Goal: Information Seeking & Learning: Learn about a topic

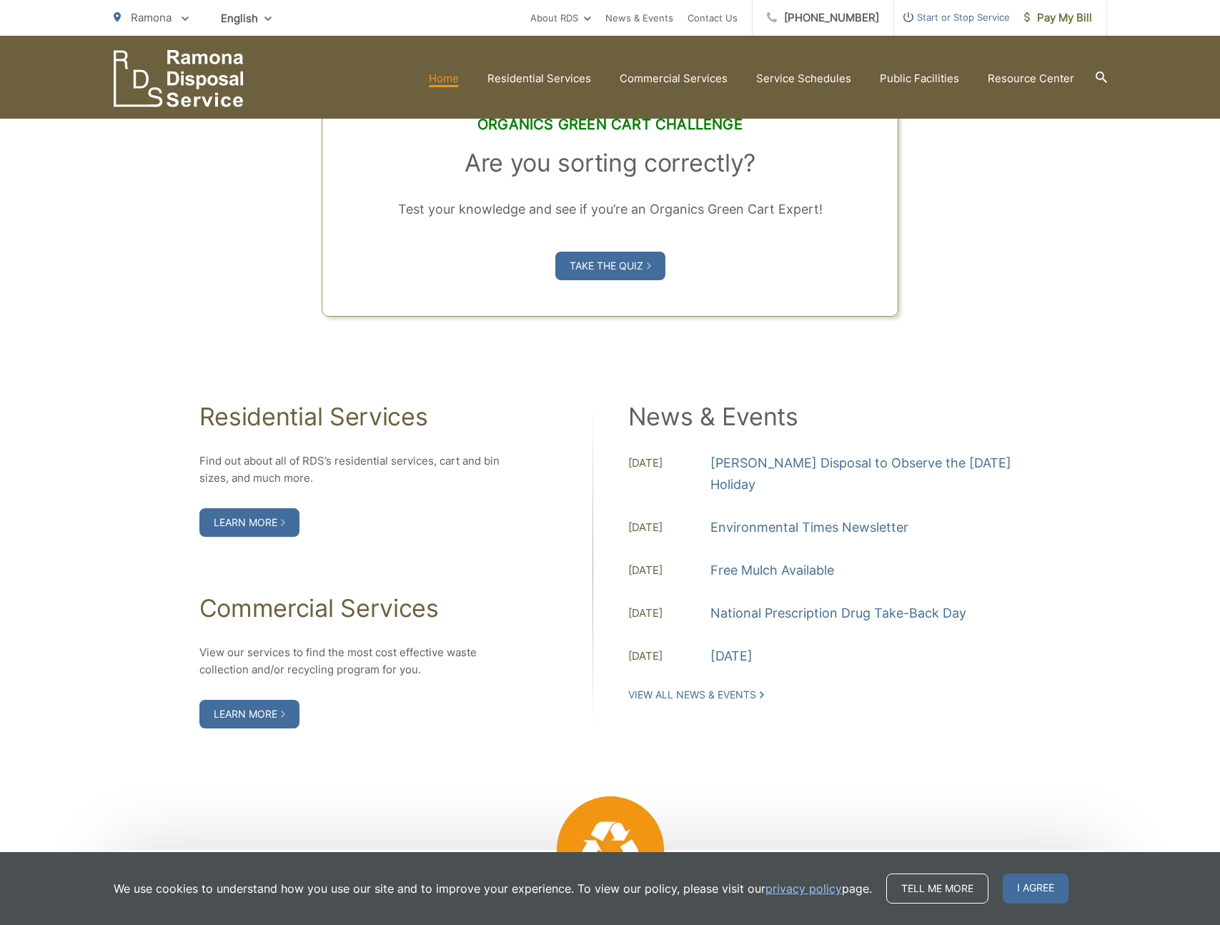
scroll to position [1210, 0]
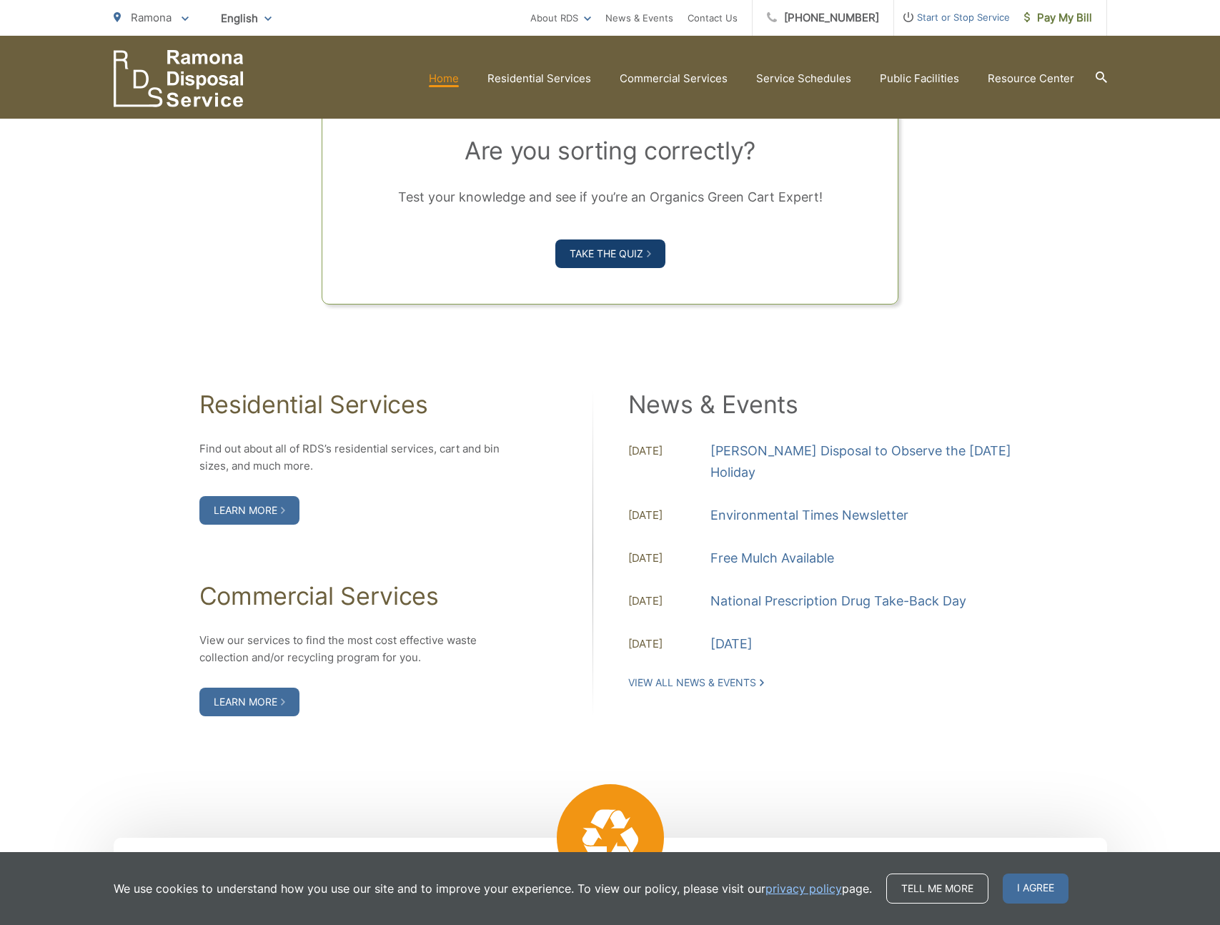
click at [616, 254] on link "Take the Quiz" at bounding box center [610, 253] width 110 height 29
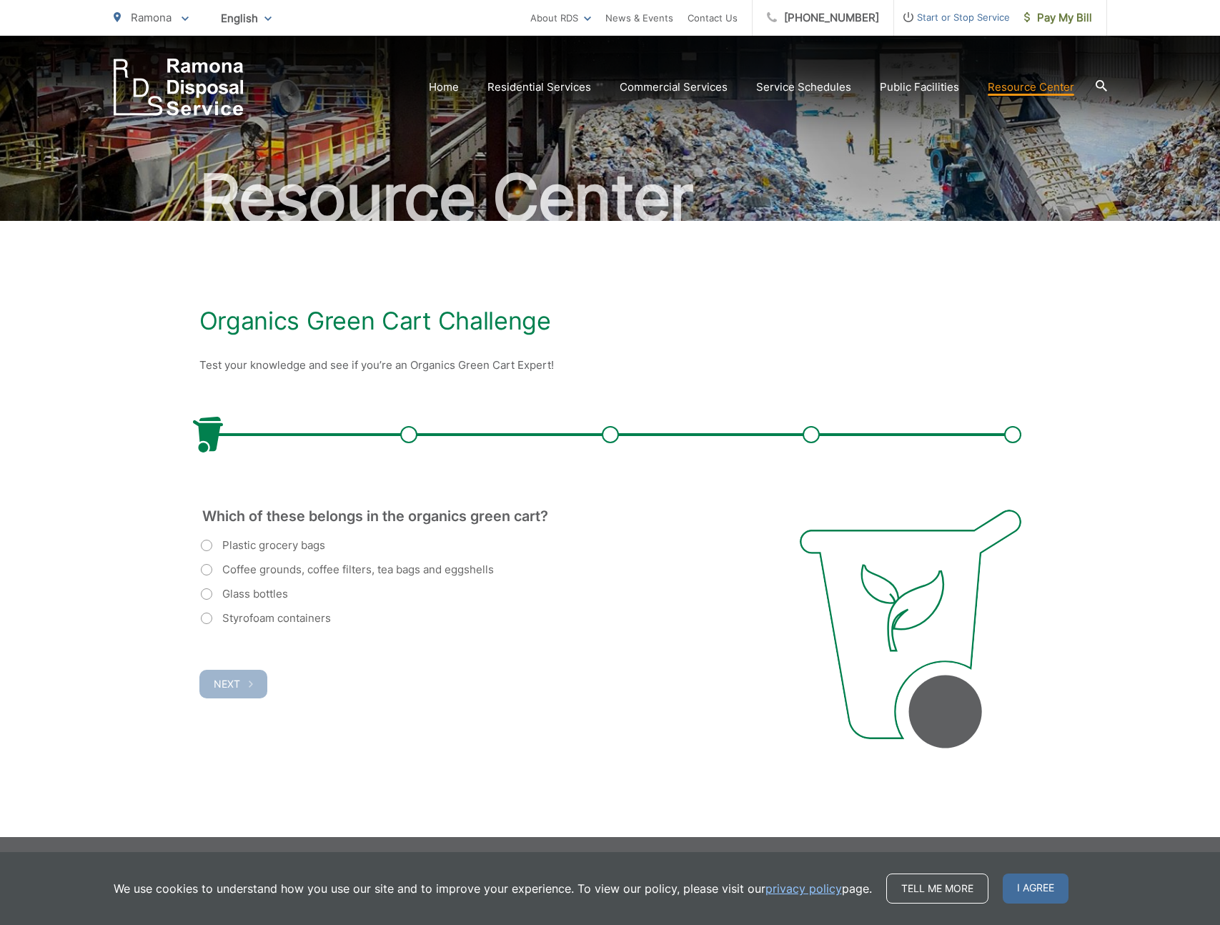
scroll to position [59, 0]
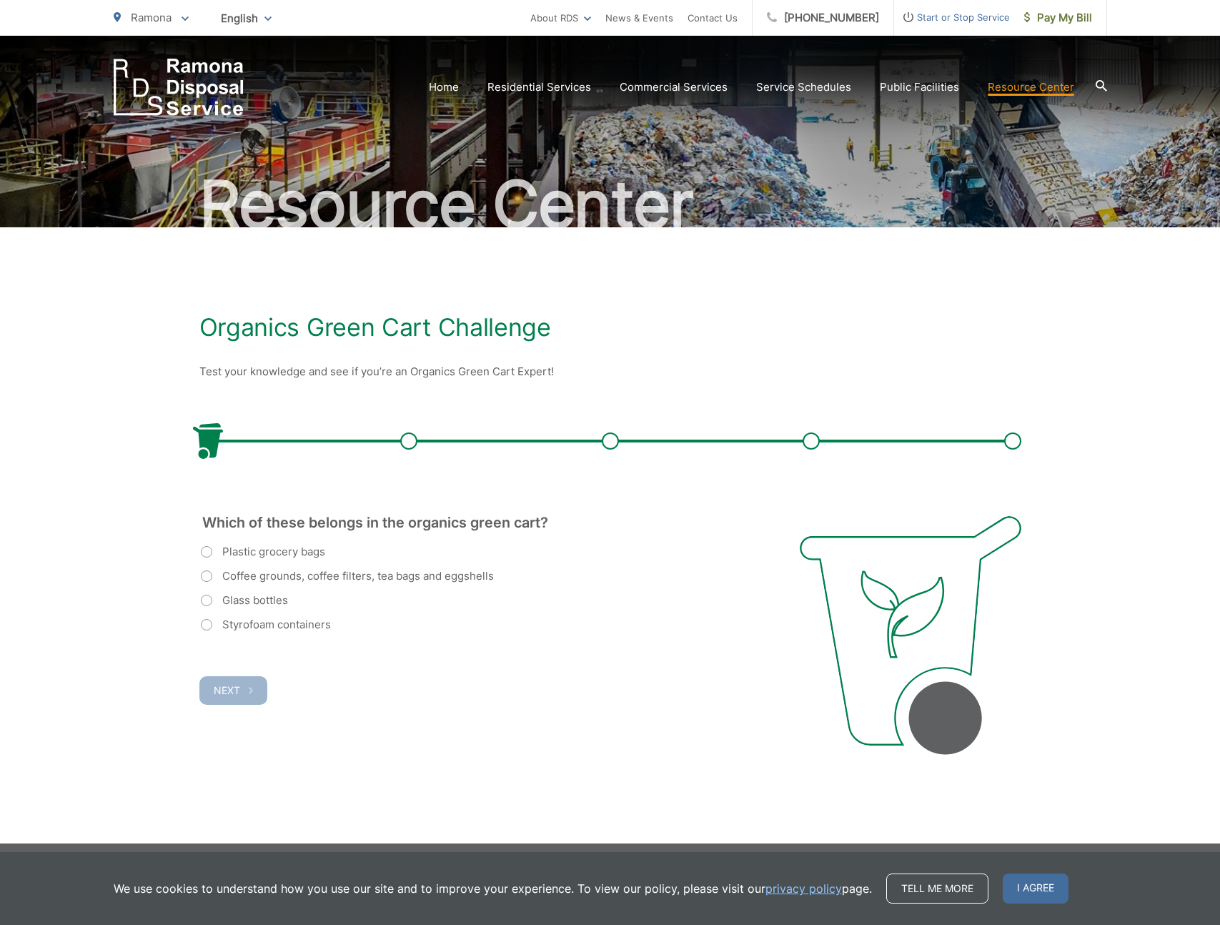
click at [211, 579] on label "Coffee grounds, coffee filters, tea bags and eggshells" at bounding box center [347, 575] width 293 height 17
radio input "true"
click at [229, 696] on button "Next" at bounding box center [233, 690] width 68 height 29
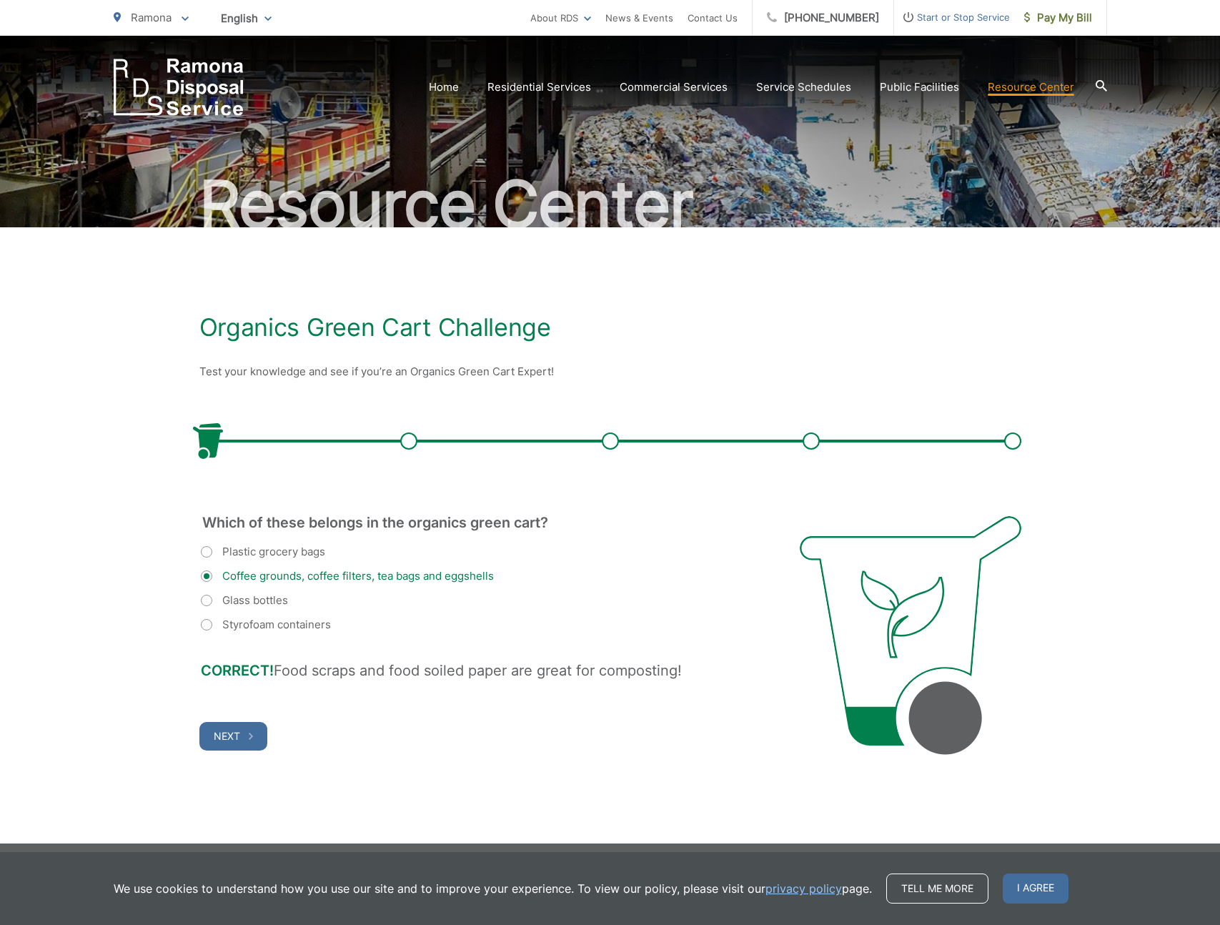
scroll to position [65, 0]
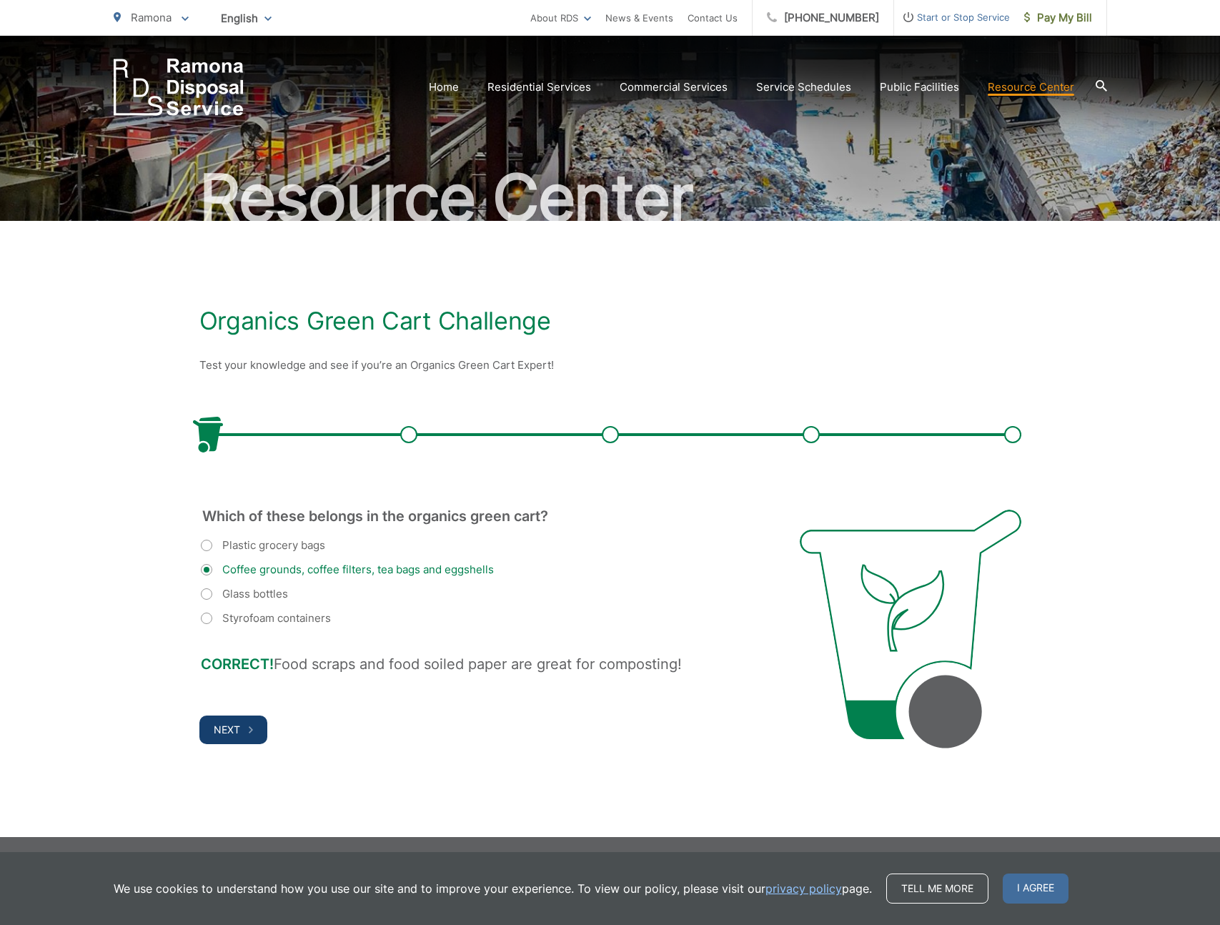
click at [234, 732] on span "Next" at bounding box center [227, 729] width 26 height 12
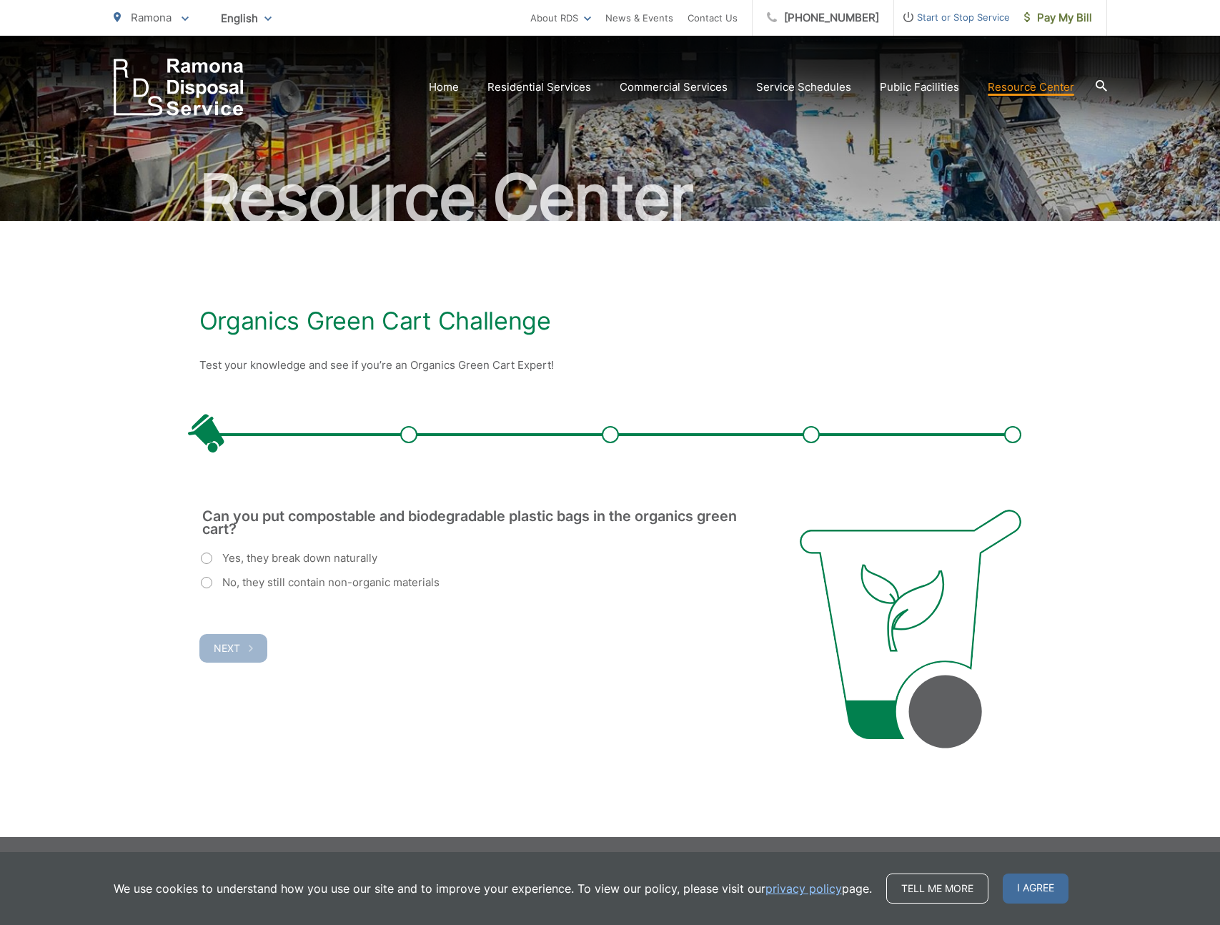
scroll to position [0, 0]
click at [220, 586] on label "No, they still contain non-organic materials" at bounding box center [320, 582] width 239 height 17
radio input "true"
click at [228, 657] on button "Next" at bounding box center [233, 648] width 68 height 29
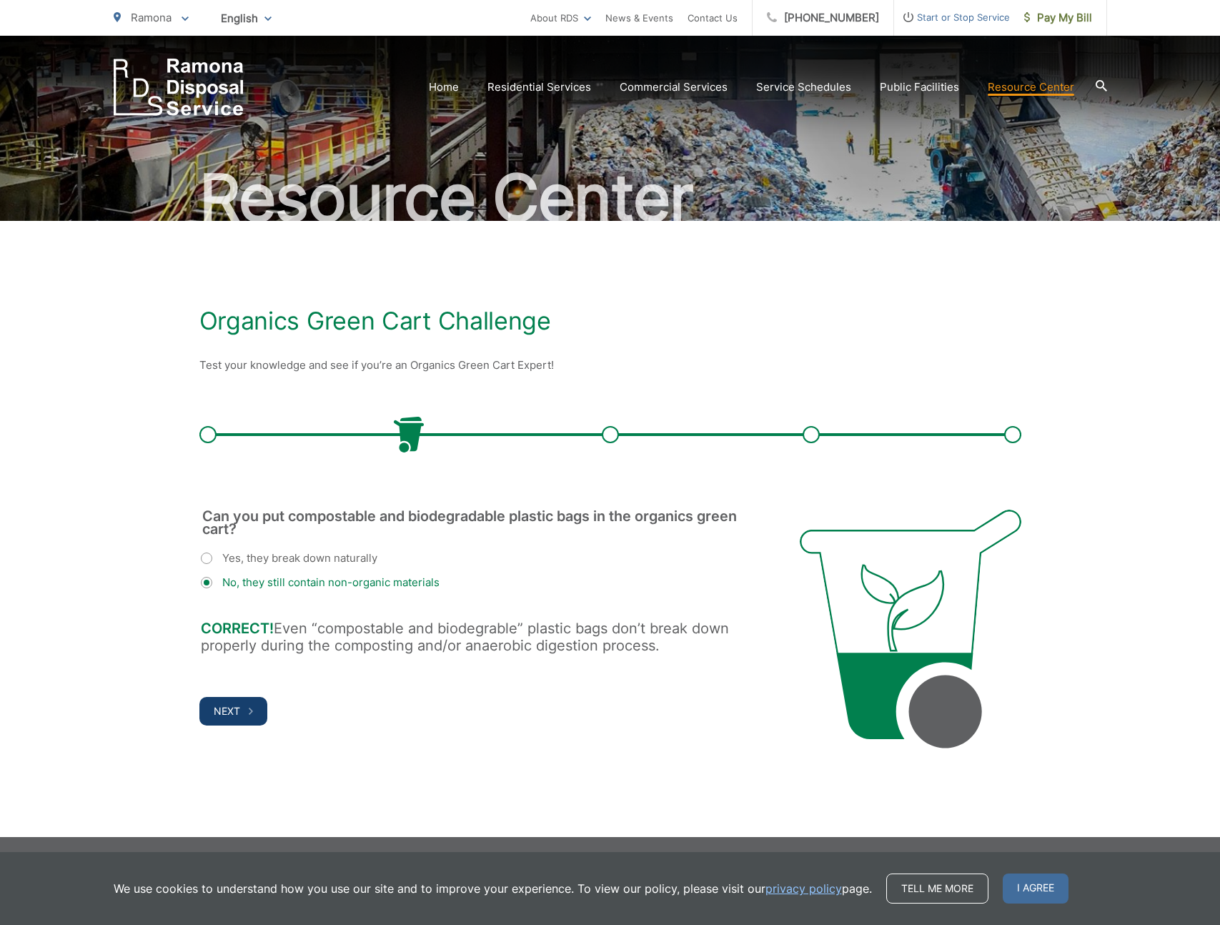
click at [234, 712] on span "Next" at bounding box center [227, 711] width 26 height 12
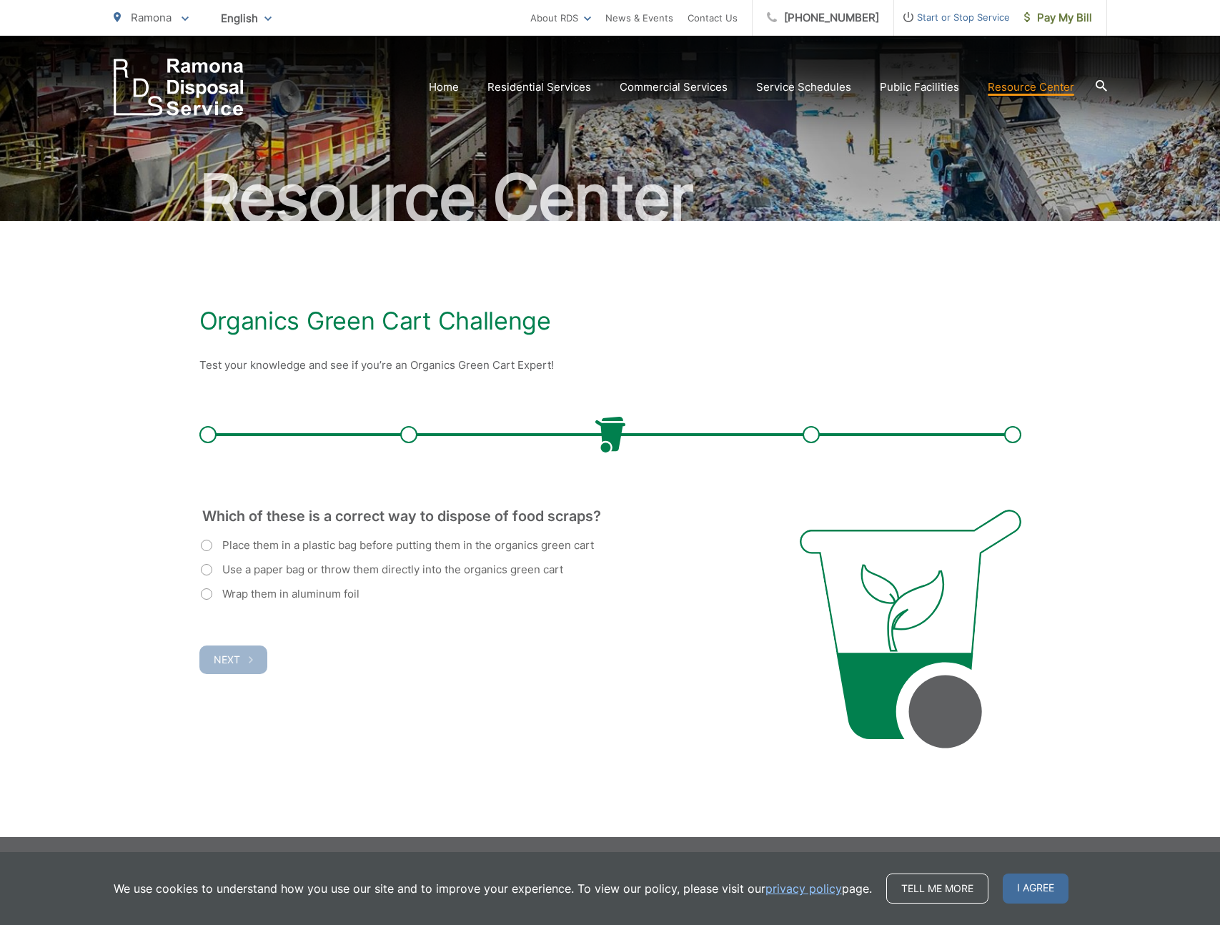
click at [485, 571] on label "Use a paper bag or throw them directly into the organics green cart" at bounding box center [382, 569] width 362 height 17
radio input "true"
click at [228, 658] on span "Next" at bounding box center [227, 659] width 26 height 12
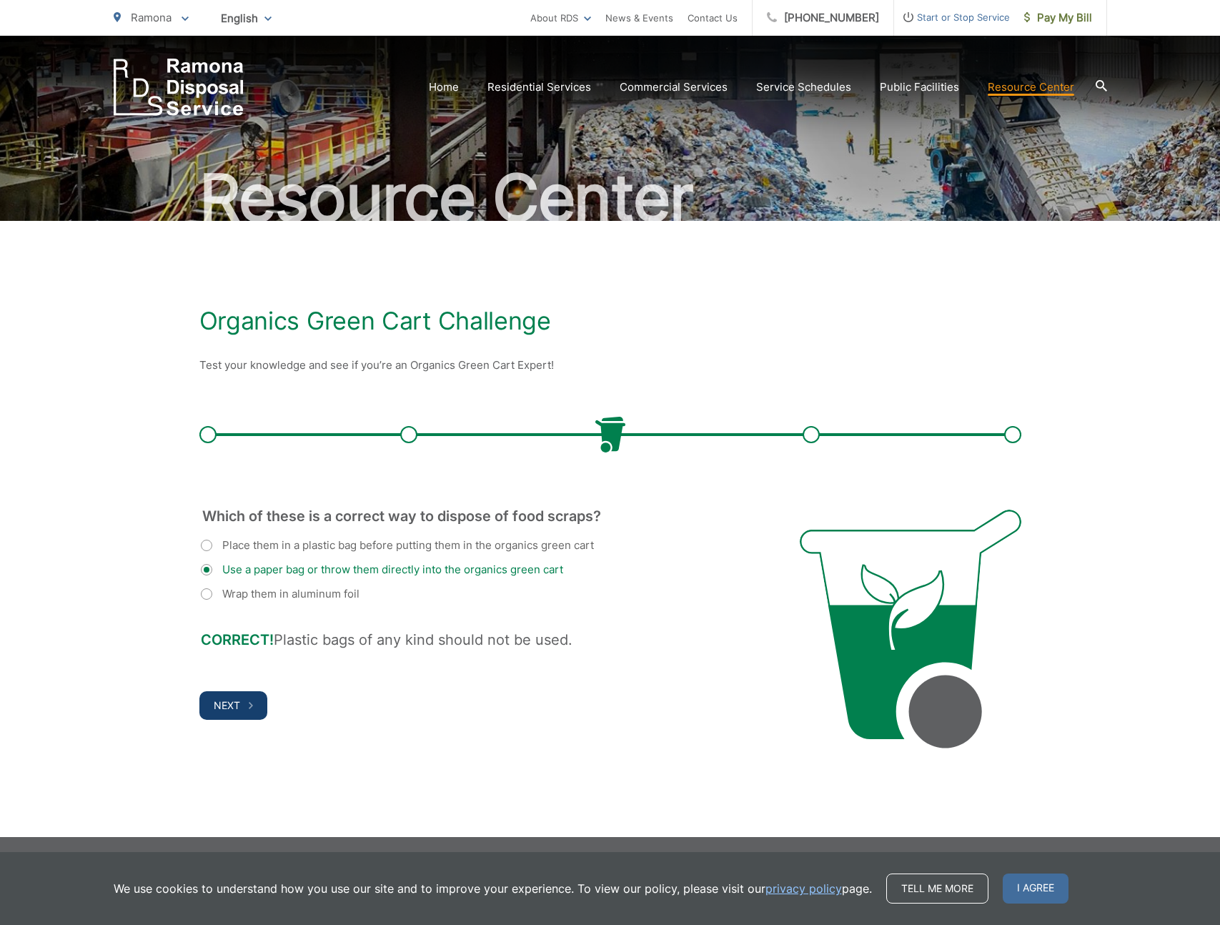
click at [217, 710] on span "Next" at bounding box center [227, 705] width 26 height 12
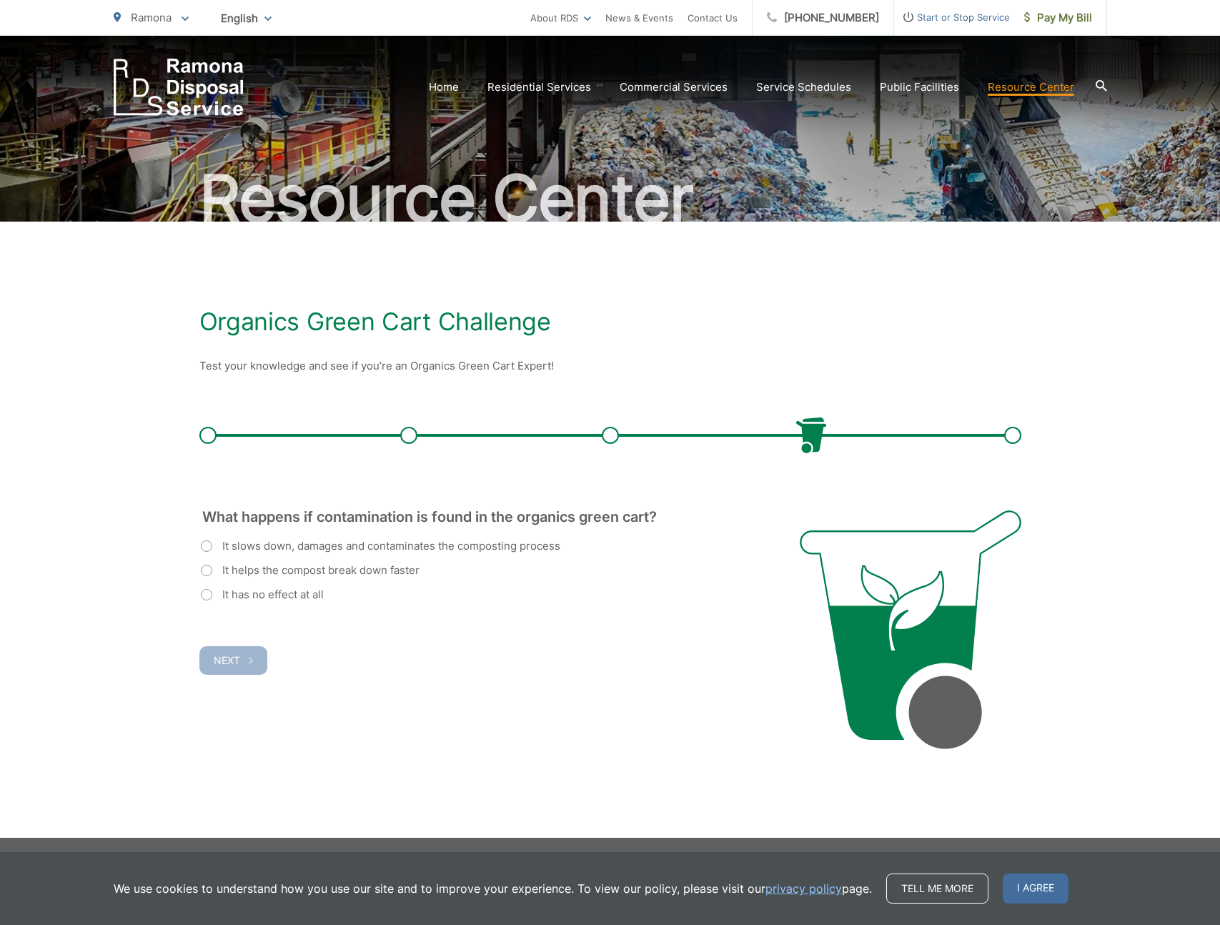
scroll to position [64, 0]
click at [212, 546] on label "It slows down, damages and contaminates the composting process" at bounding box center [380, 546] width 359 height 17
radio input "true"
click at [231, 661] on span "Next" at bounding box center [227, 661] width 26 height 12
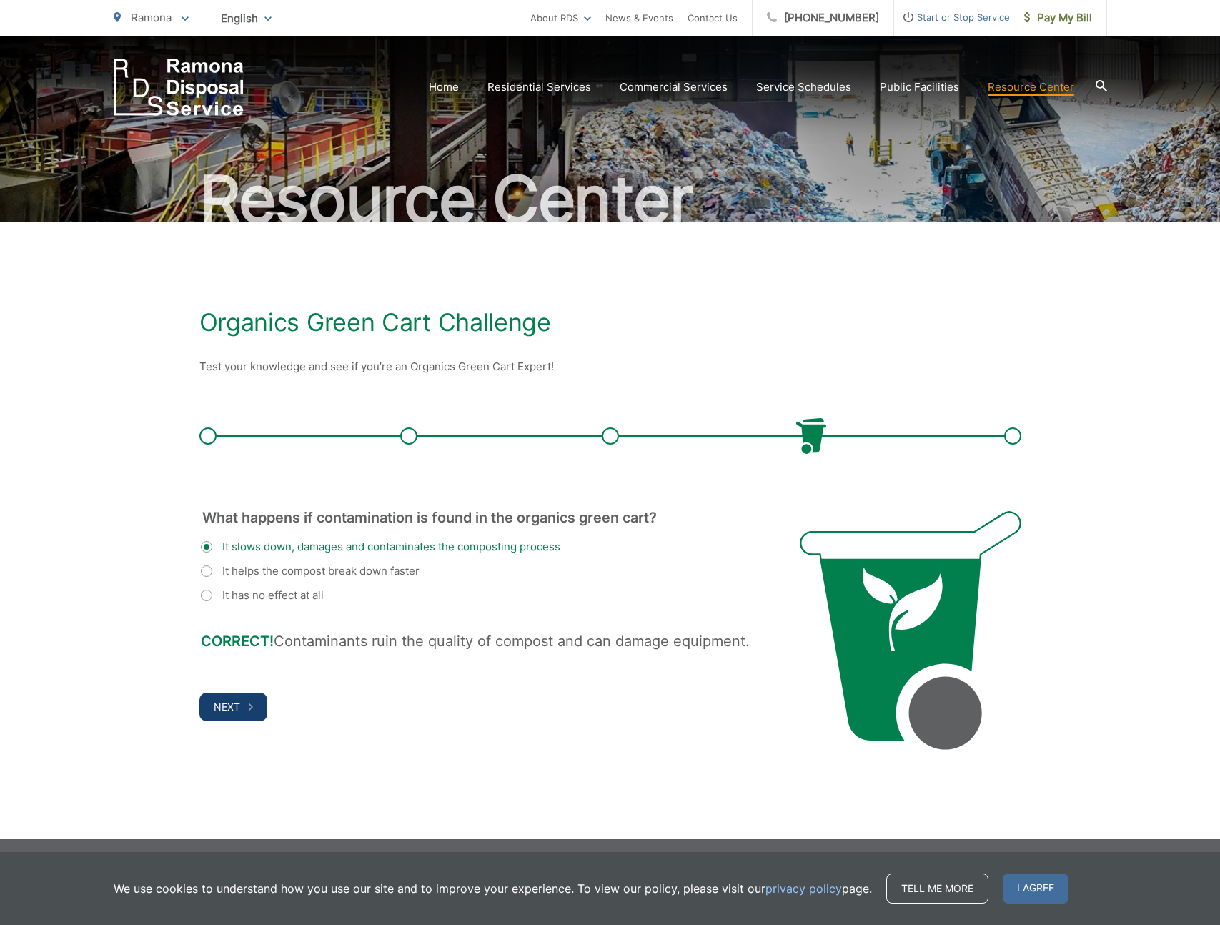
click at [237, 712] on span "Next" at bounding box center [227, 706] width 26 height 12
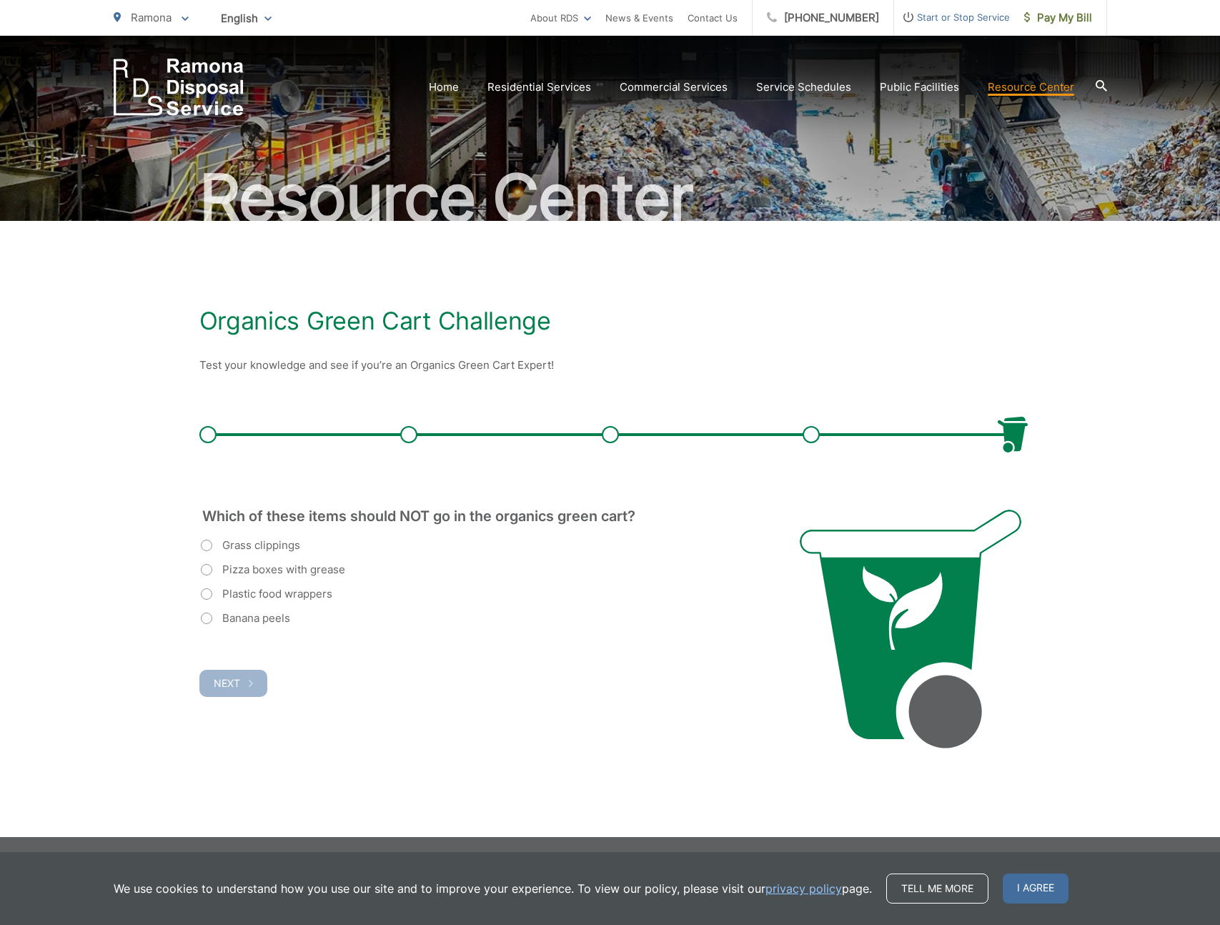
scroll to position [62, 0]
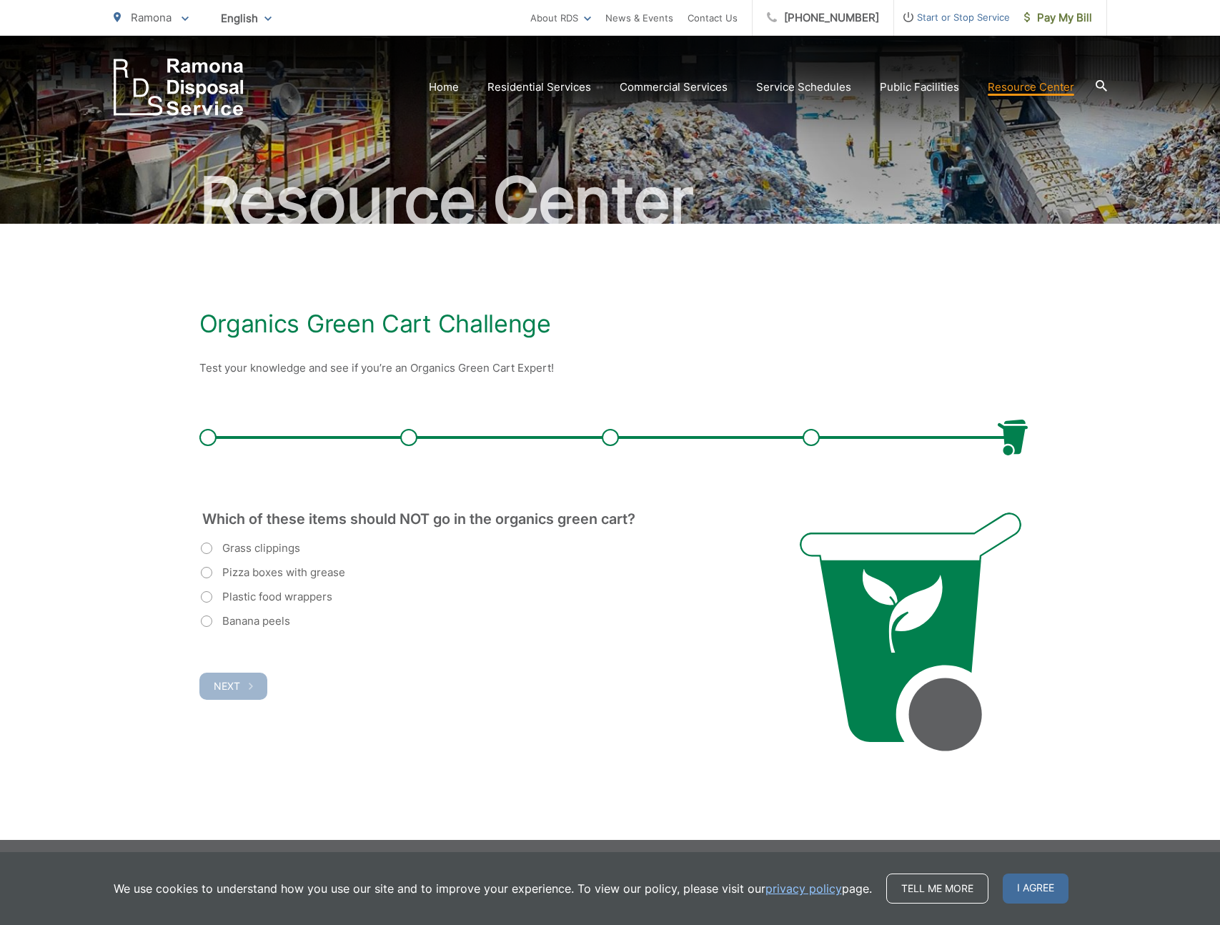
click at [218, 592] on label "Plastic food wrappers" at bounding box center [266, 596] width 131 height 17
radio input "true"
click at [233, 692] on span "Next" at bounding box center [227, 686] width 26 height 12
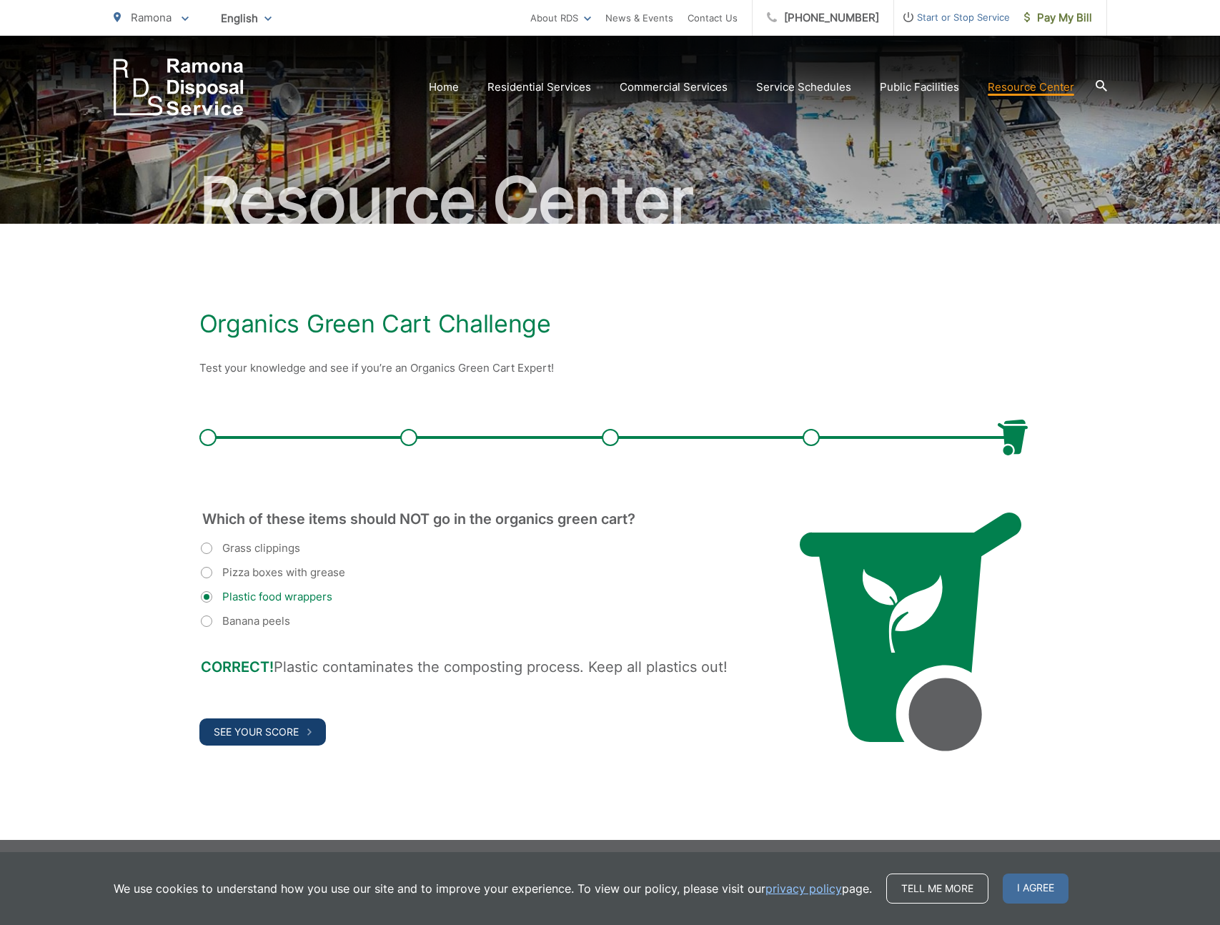
click at [277, 731] on span "See Your Score" at bounding box center [256, 731] width 85 height 12
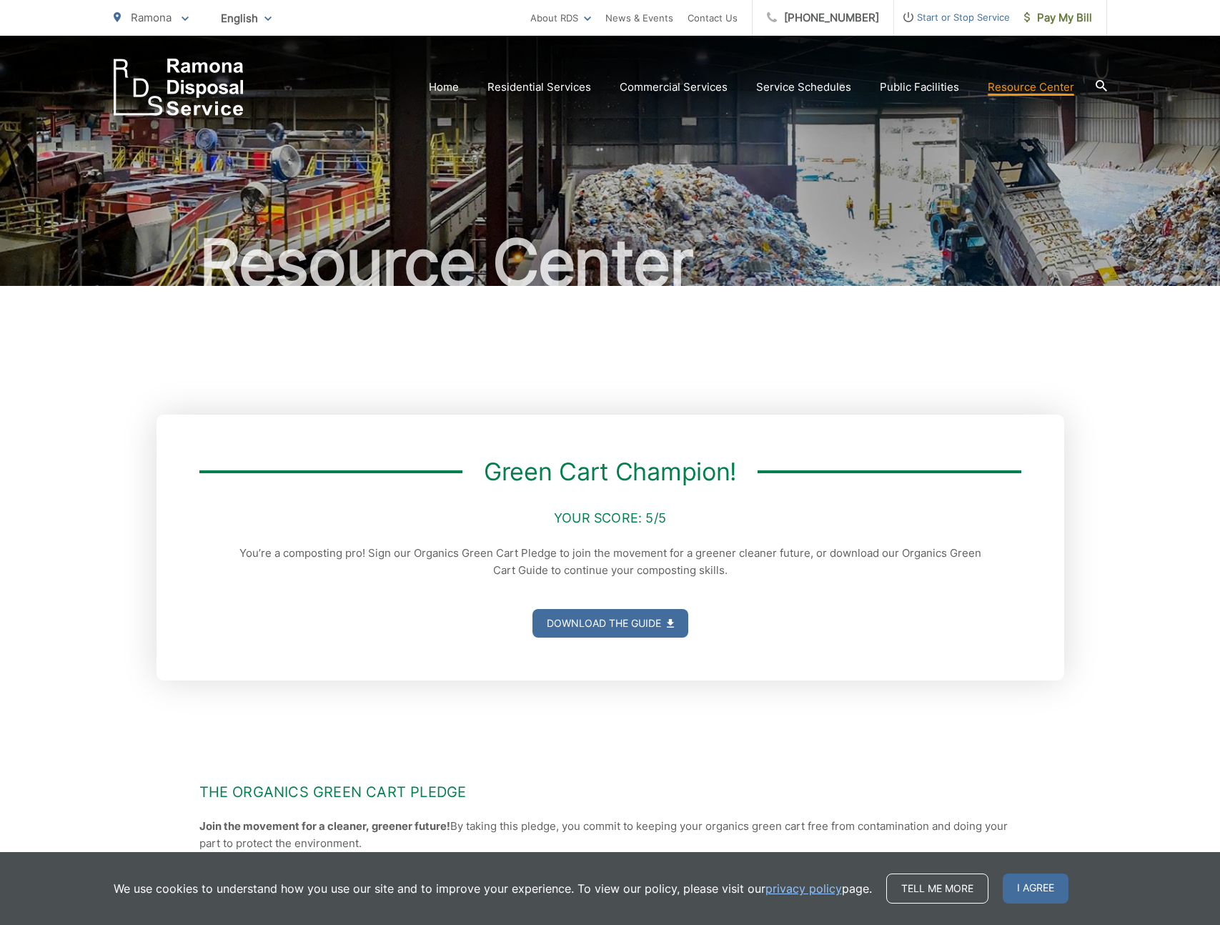
scroll to position [1, 0]
click at [166, 78] on img "EDCD logo. Return to the homepage." at bounding box center [179, 87] width 130 height 57
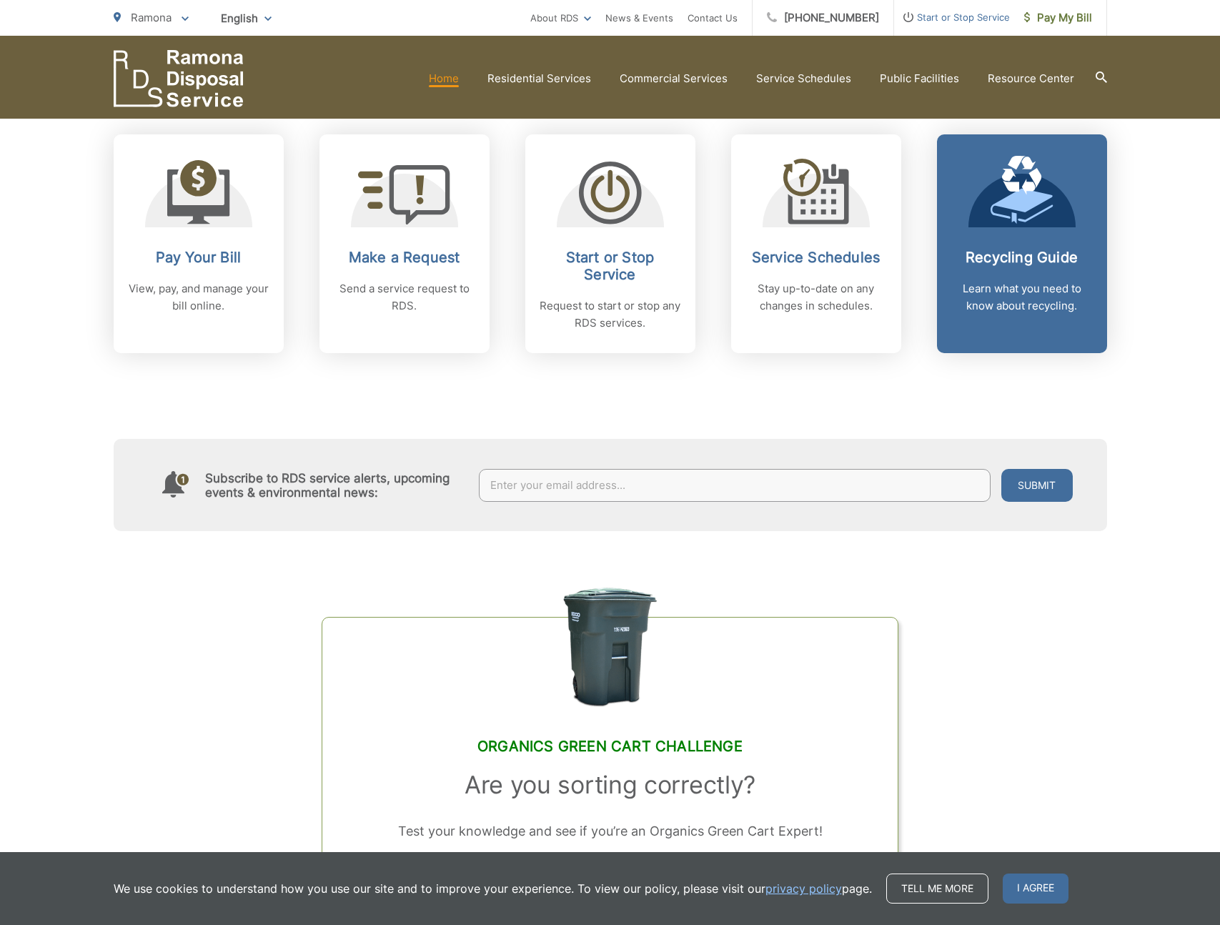
scroll to position [555, 0]
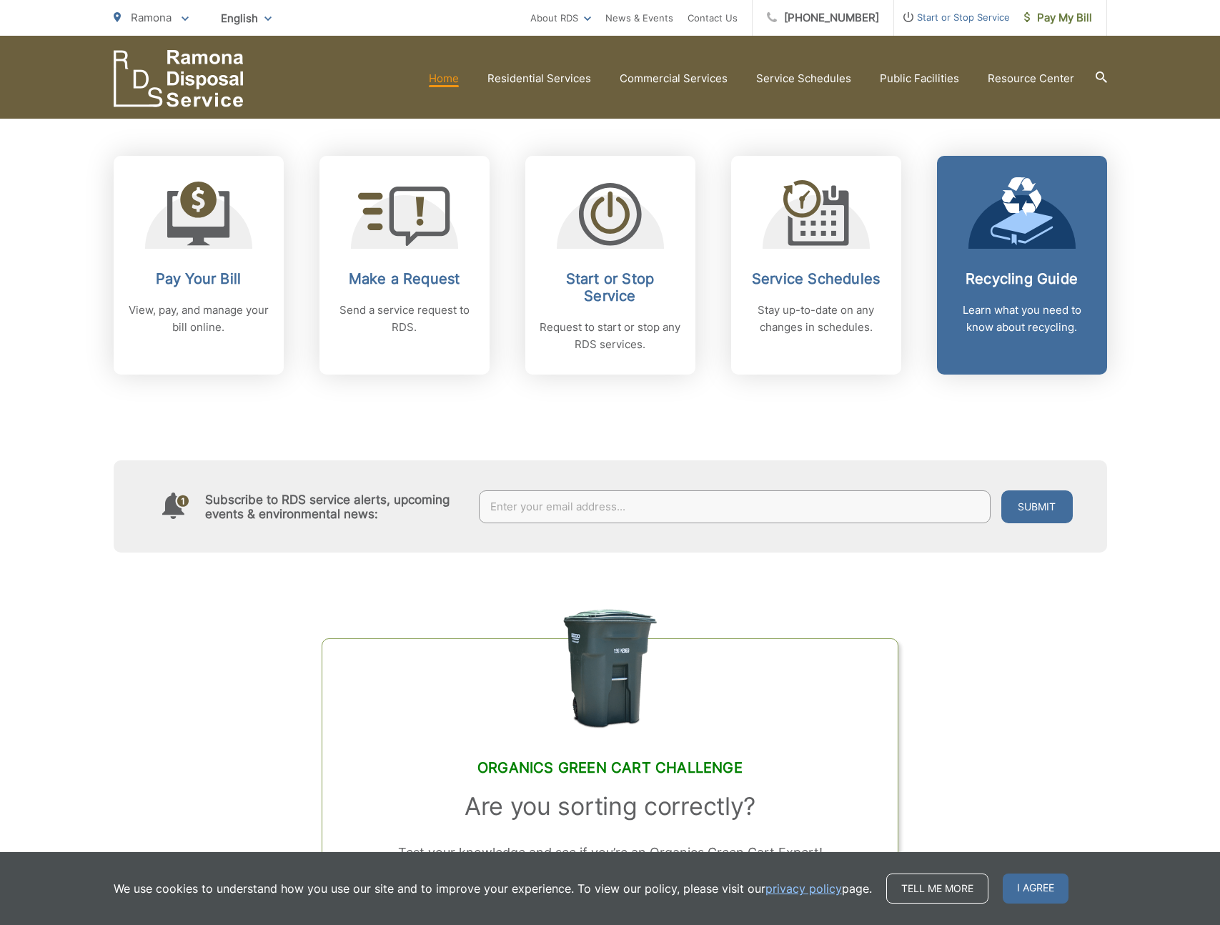
click at [1017, 302] on p "Learn what you need to know about recycling." at bounding box center [1021, 319] width 141 height 34
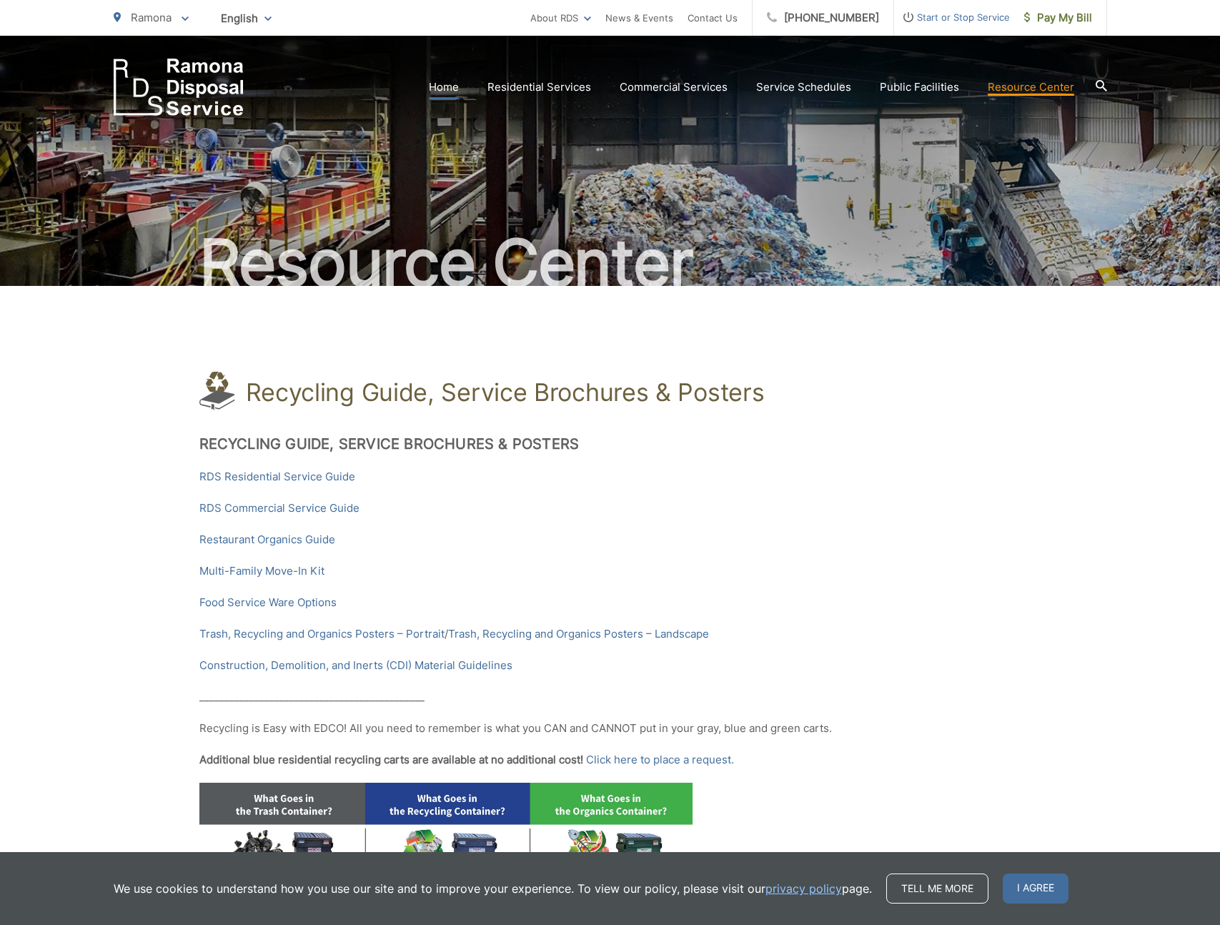
click at [444, 88] on link "Home" at bounding box center [444, 87] width 30 height 17
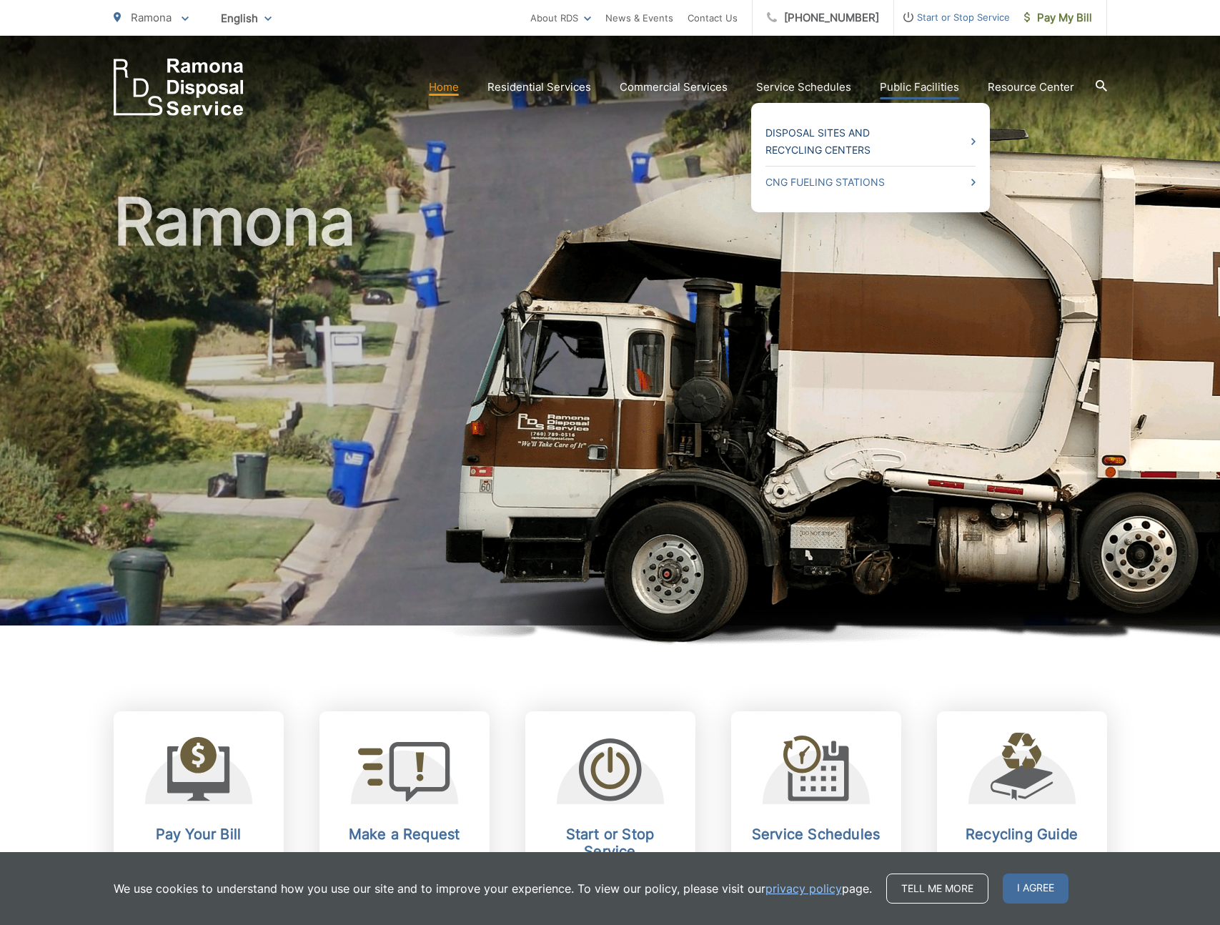
click at [911, 144] on link "Disposal Sites and Recycling Centers" at bounding box center [870, 141] width 210 height 34
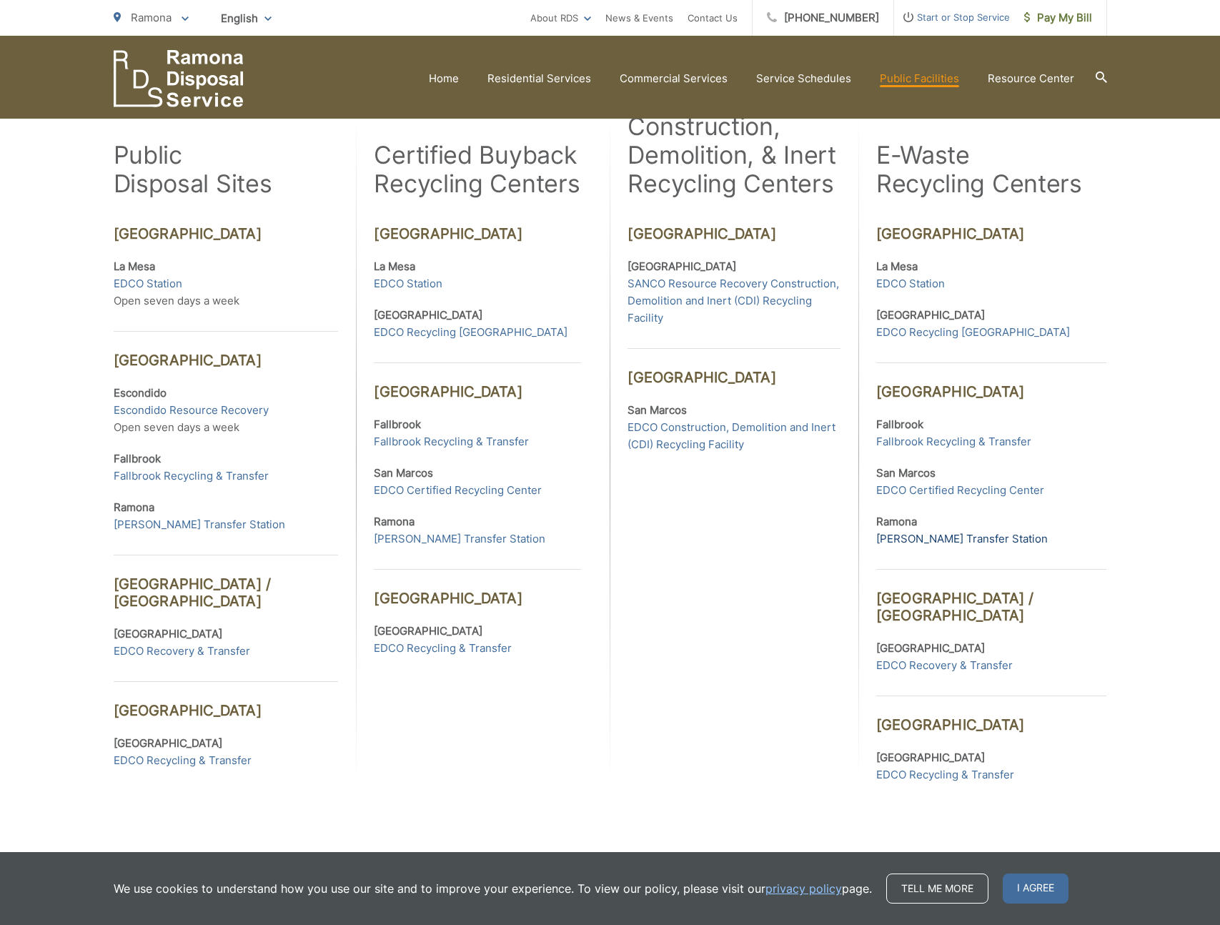
scroll to position [389, 0]
click at [922, 538] on link "Ramona Transfer Station" at bounding box center [961, 537] width 171 height 17
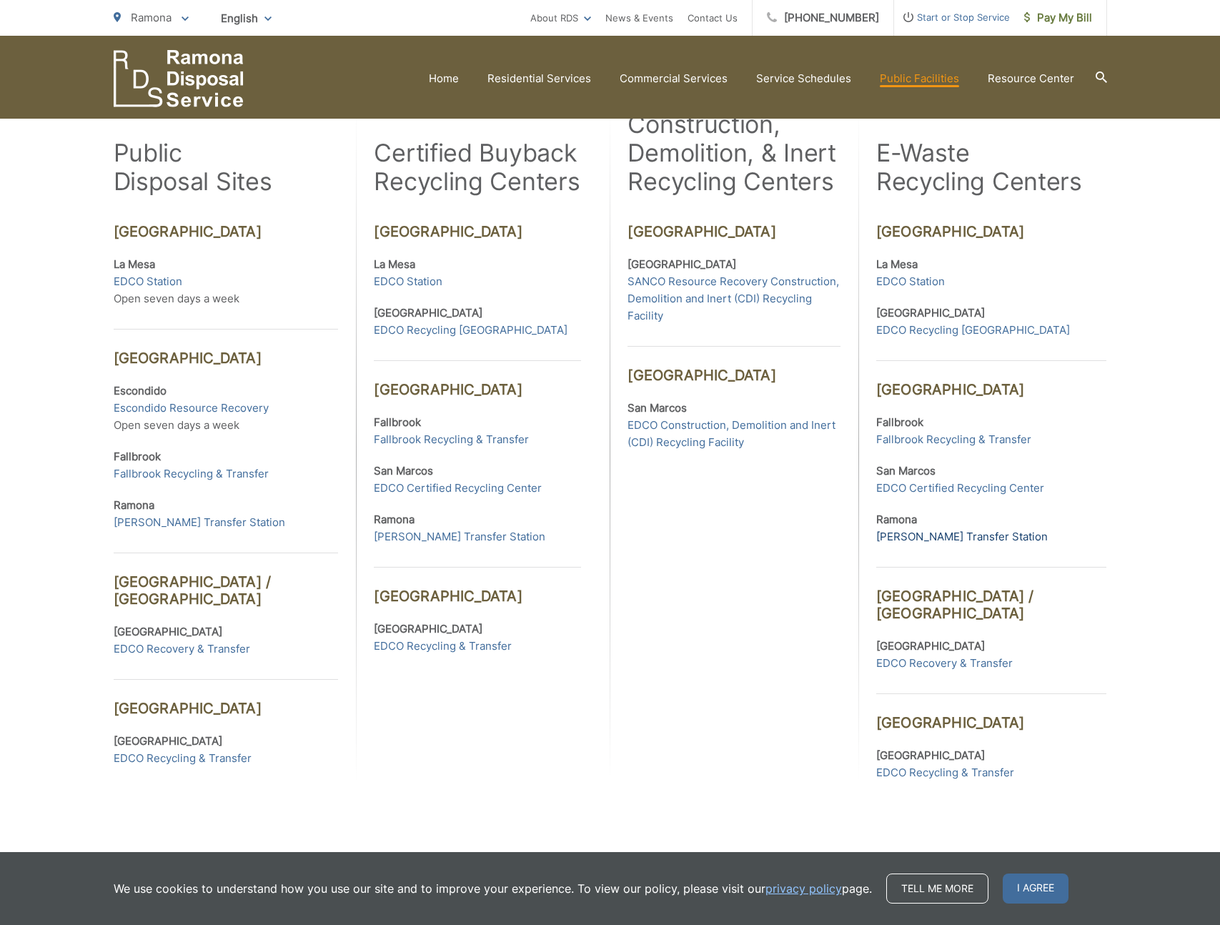
scroll to position [392, 0]
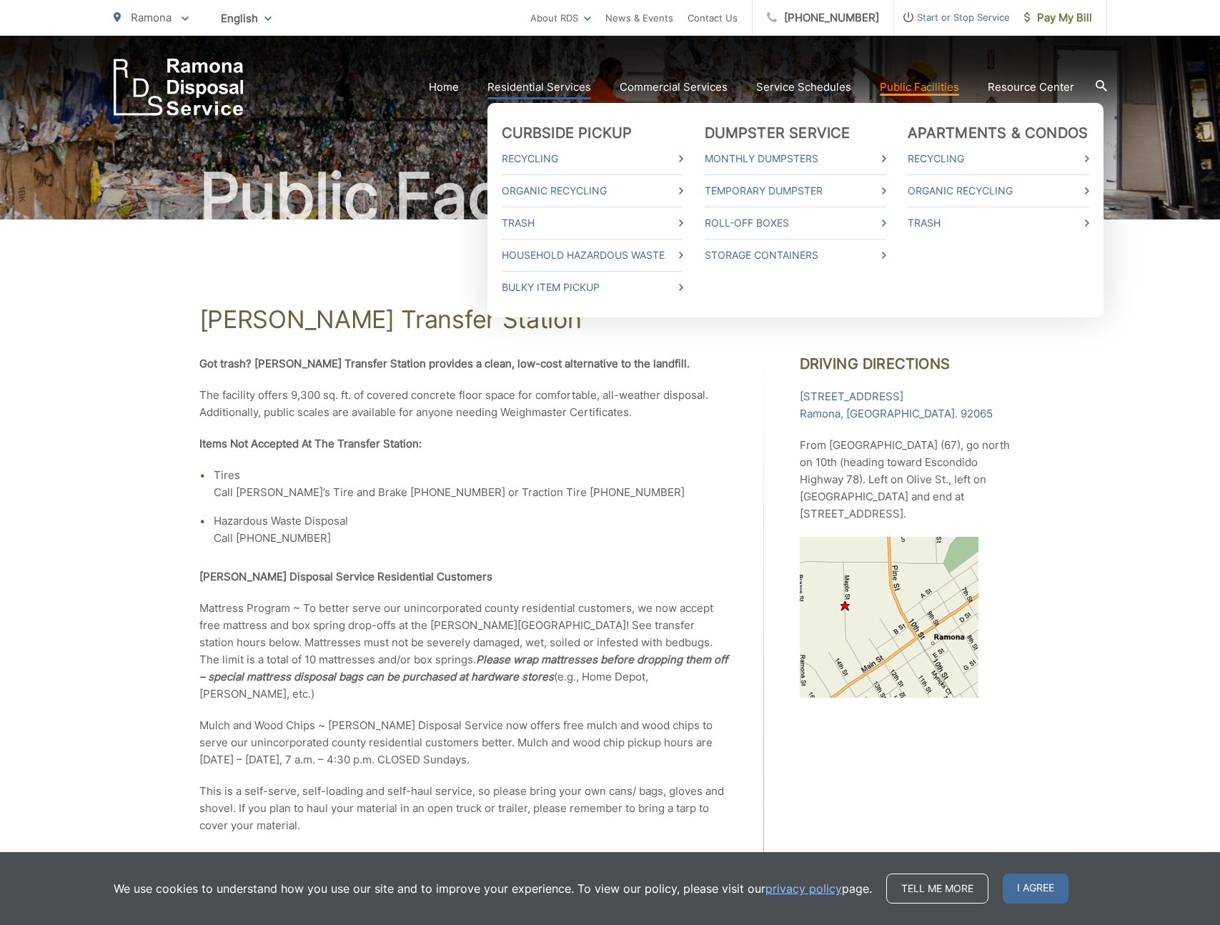
scroll to position [64, 0]
